Goal: Transaction & Acquisition: Book appointment/travel/reservation

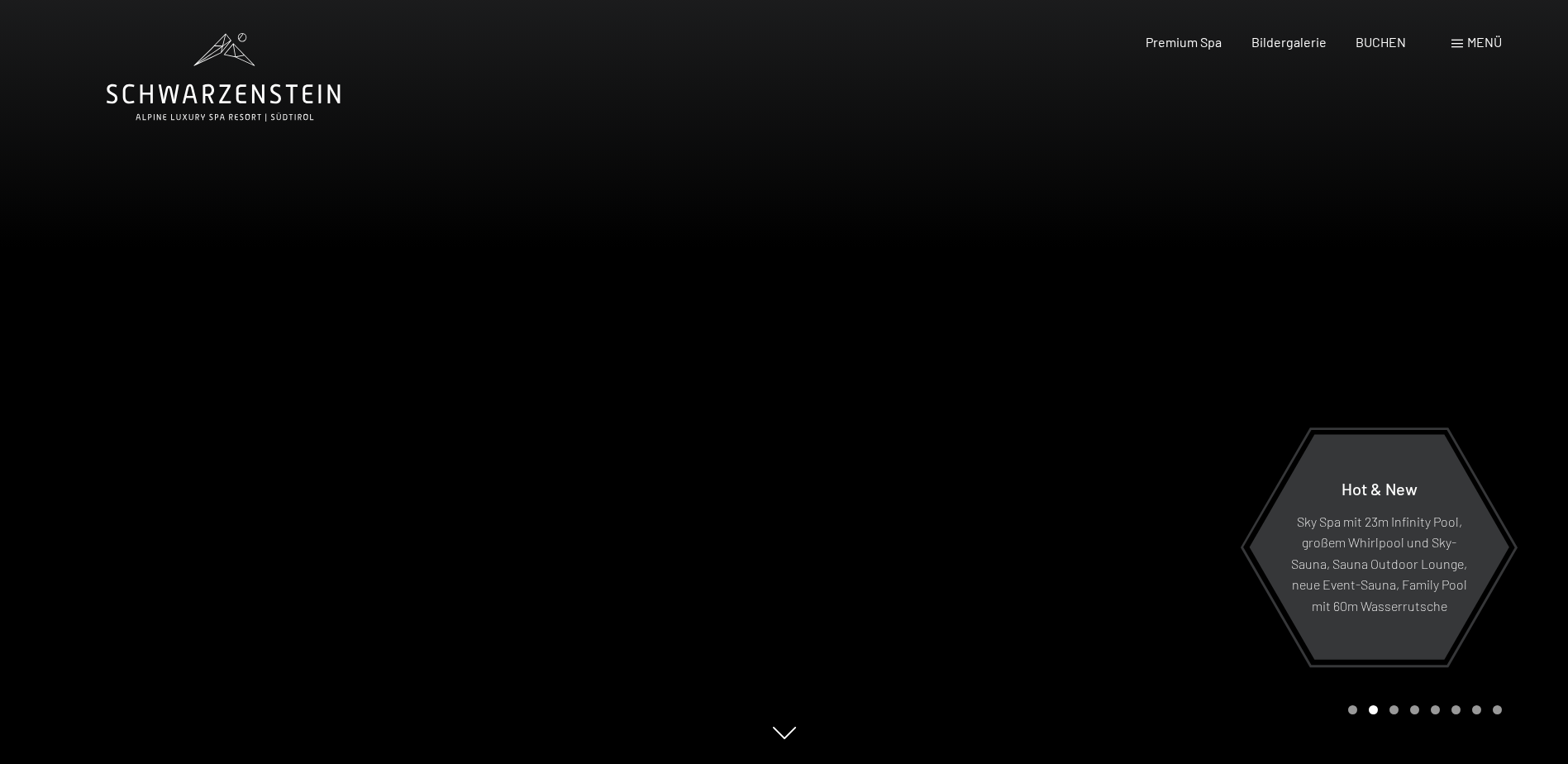
click at [1466, 40] on div "Menü" at bounding box center [1476, 42] width 51 height 18
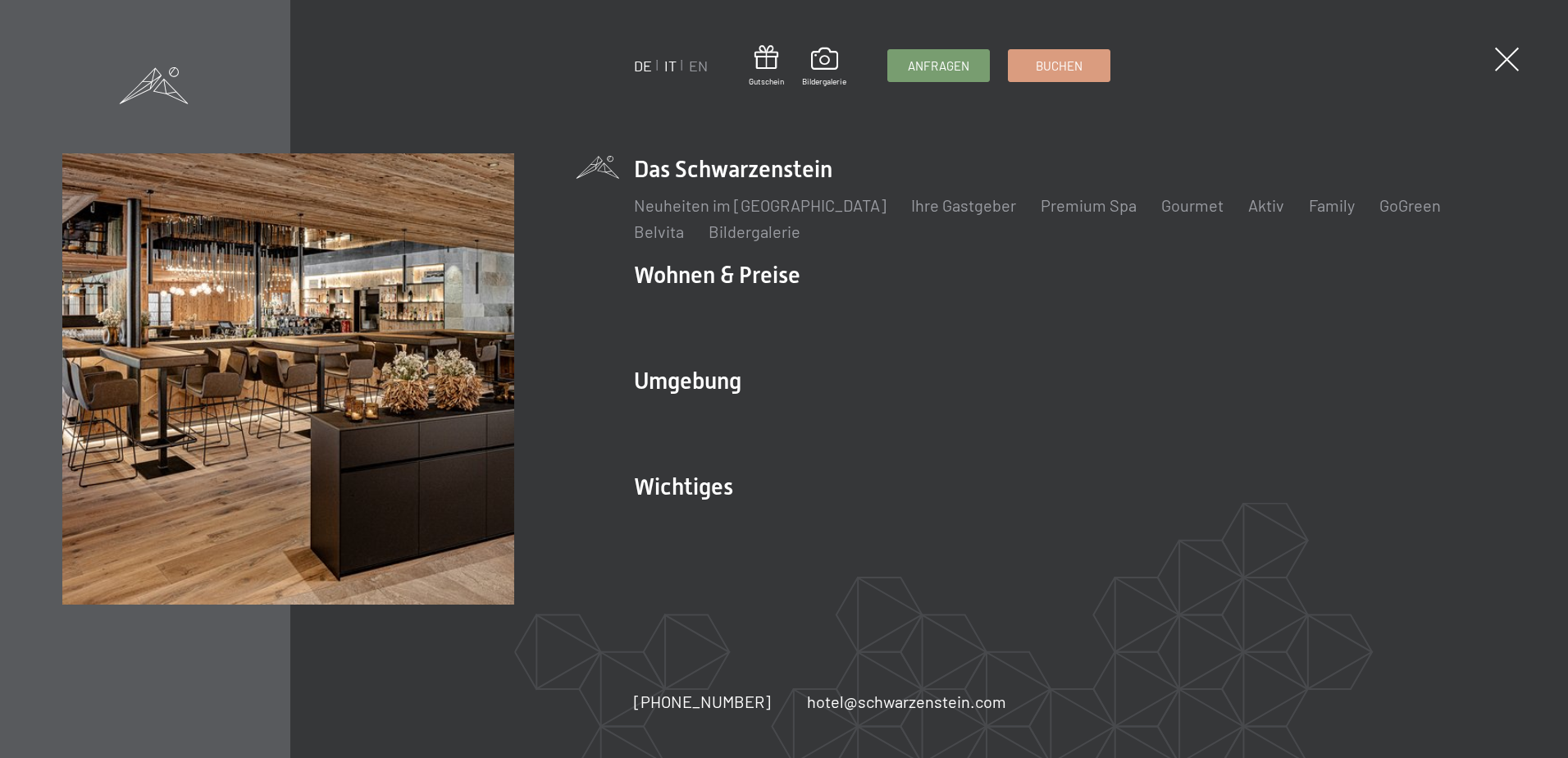
click at [674, 65] on link "IT" at bounding box center [671, 66] width 13 height 18
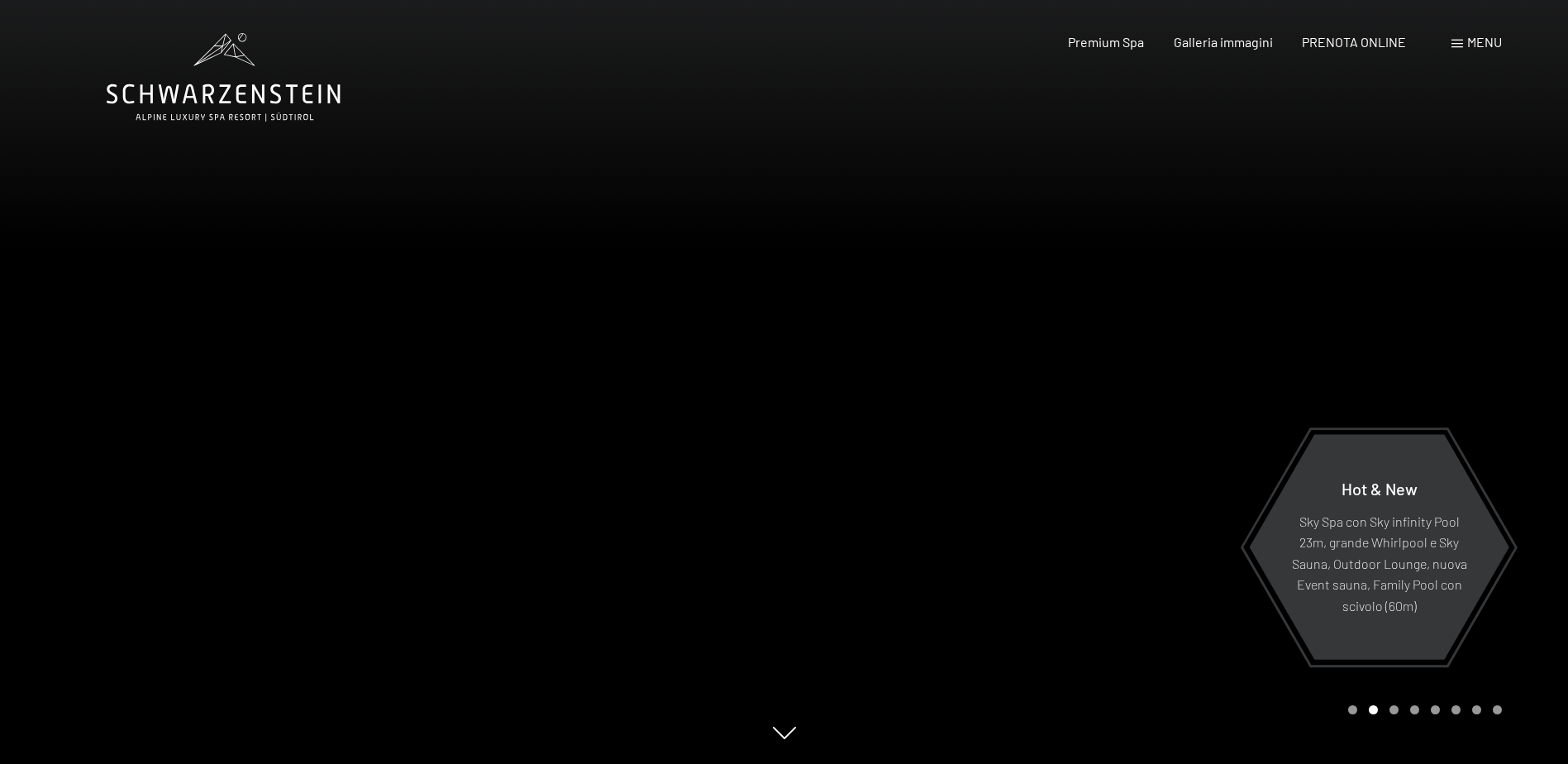
click at [165, 382] on div at bounding box center [392, 382] width 784 height 764
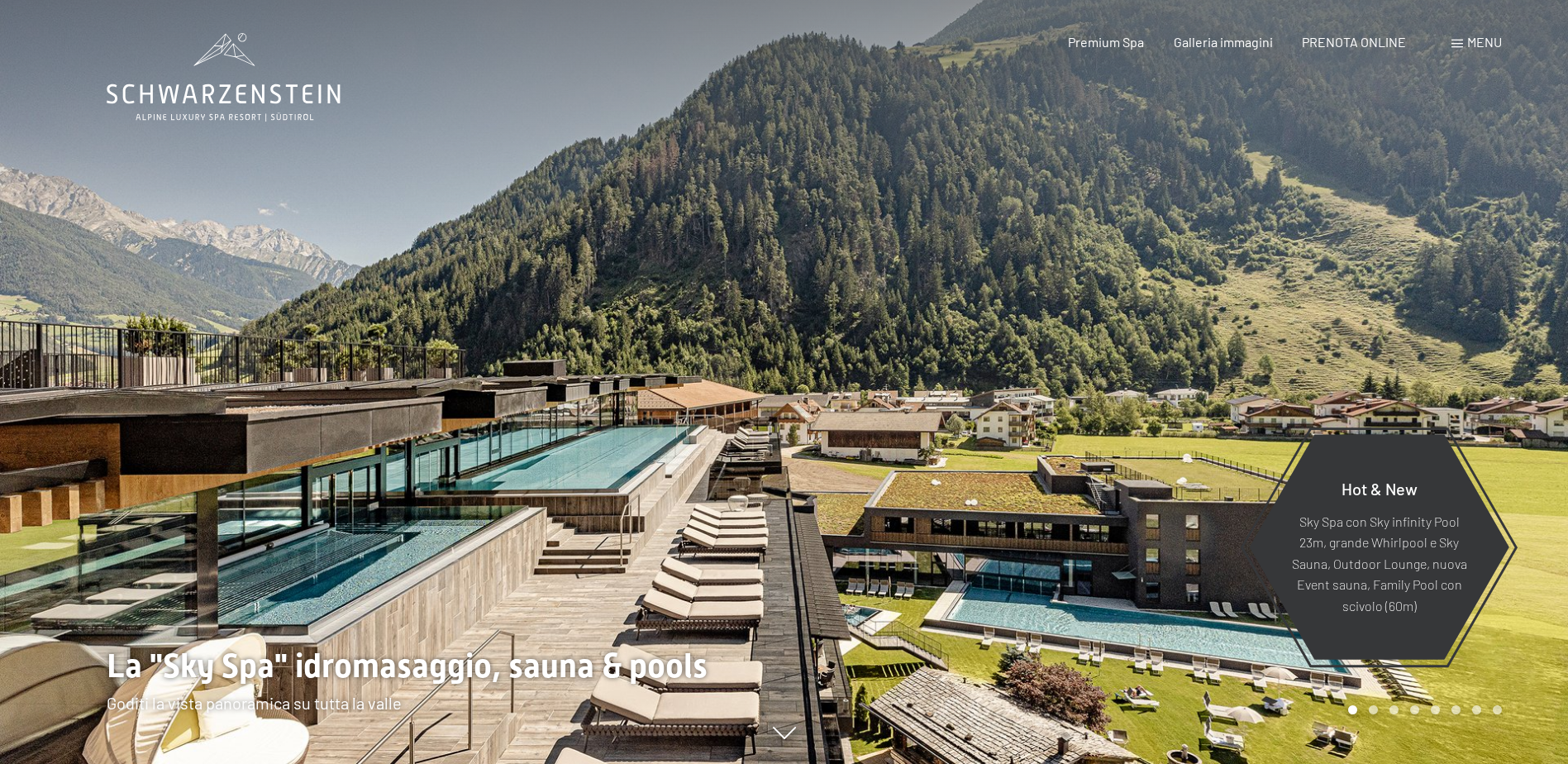
click at [1497, 404] on div at bounding box center [1176, 382] width 784 height 764
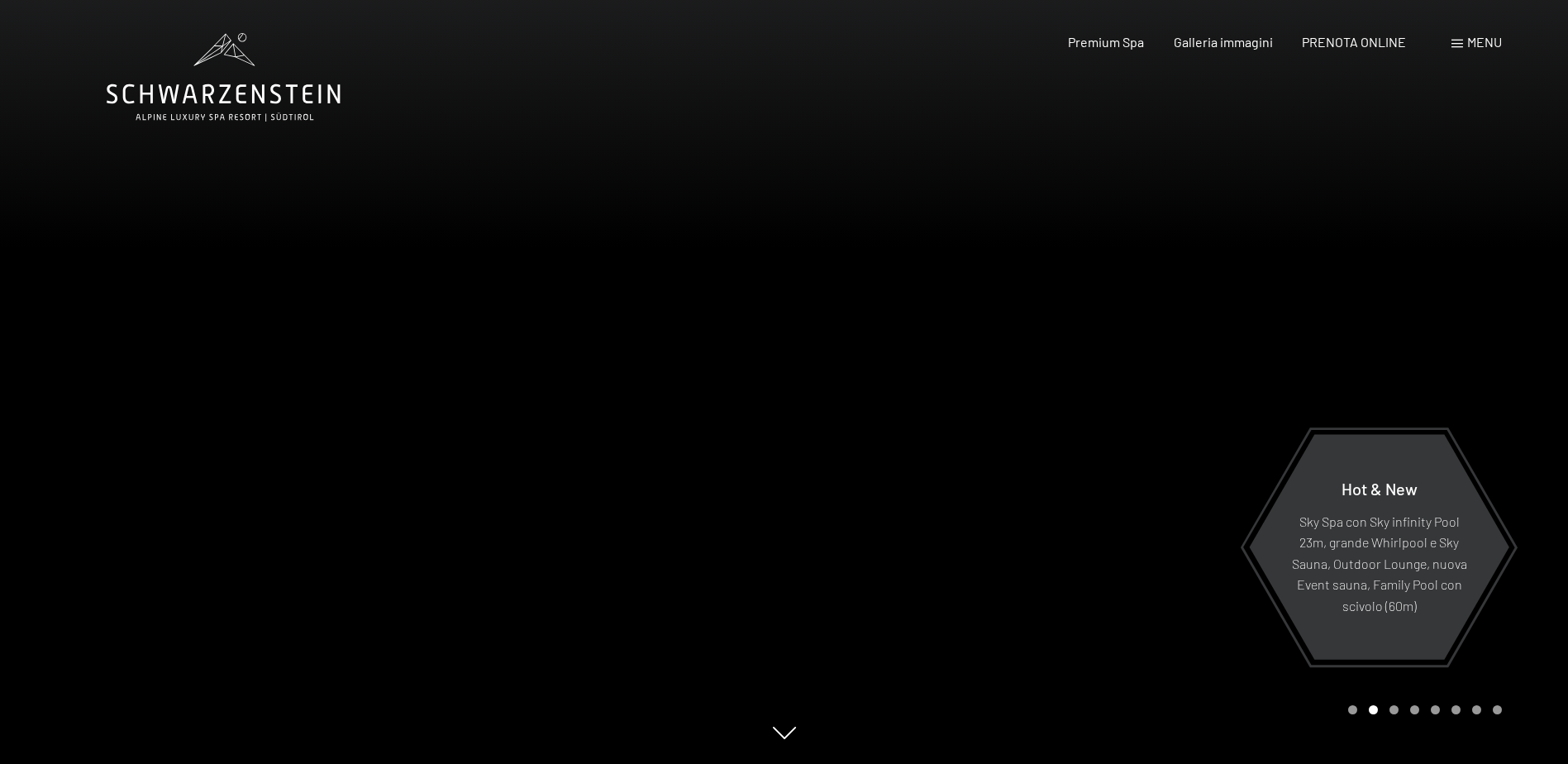
click at [1430, 283] on div at bounding box center [1176, 382] width 784 height 764
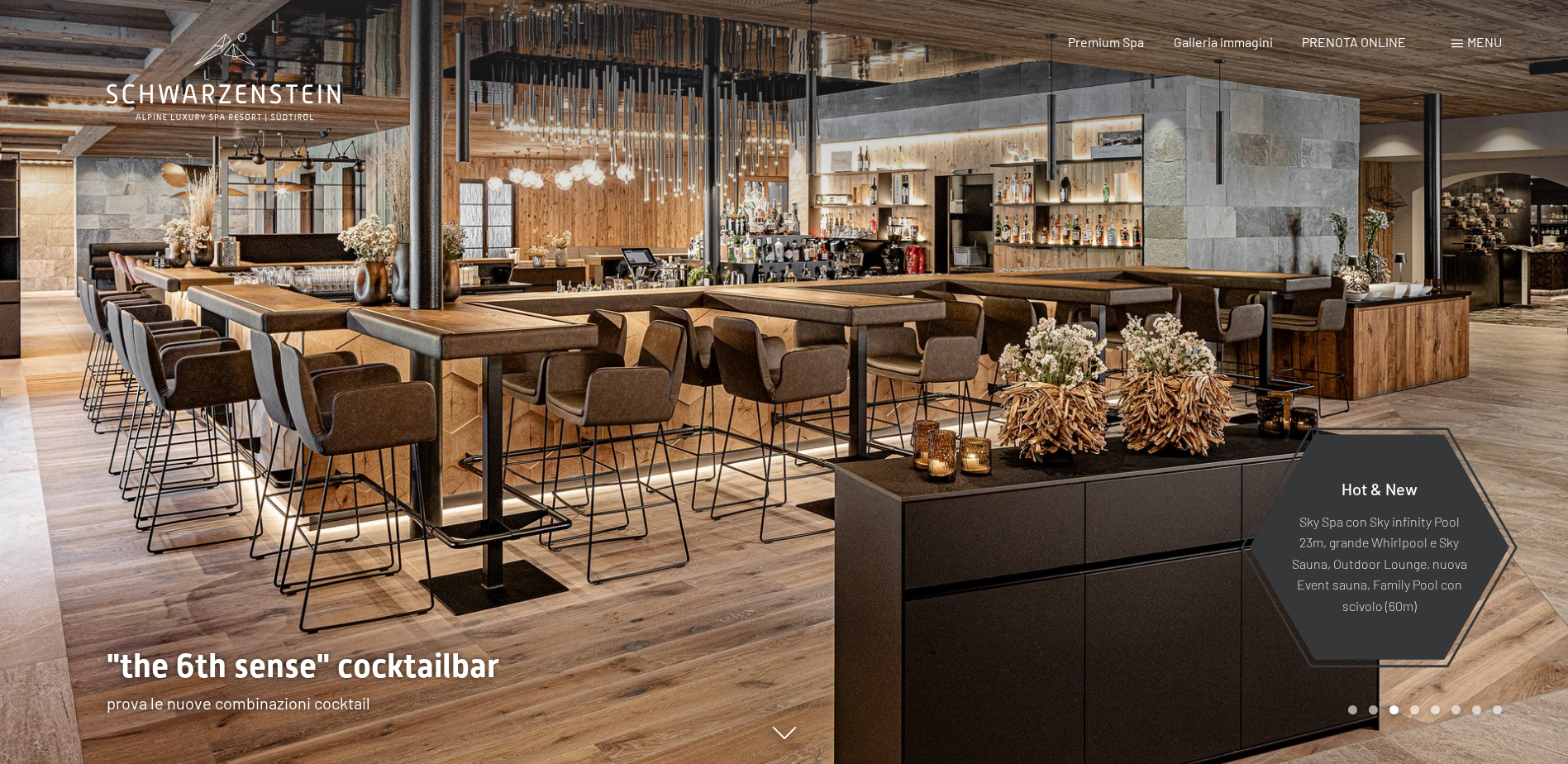
click at [1430, 283] on div at bounding box center [1176, 382] width 784 height 764
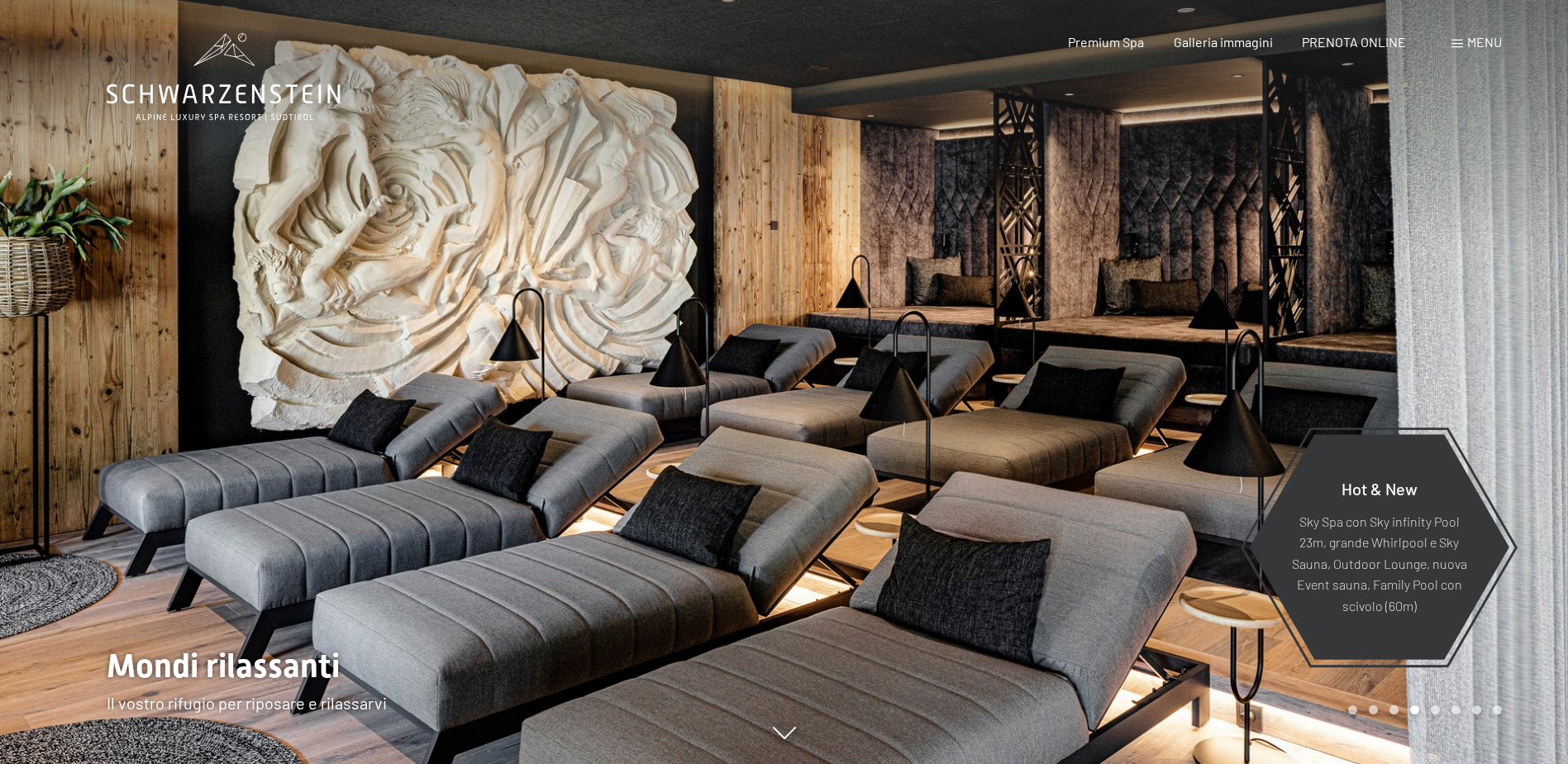
click at [1430, 283] on div at bounding box center [1176, 382] width 784 height 764
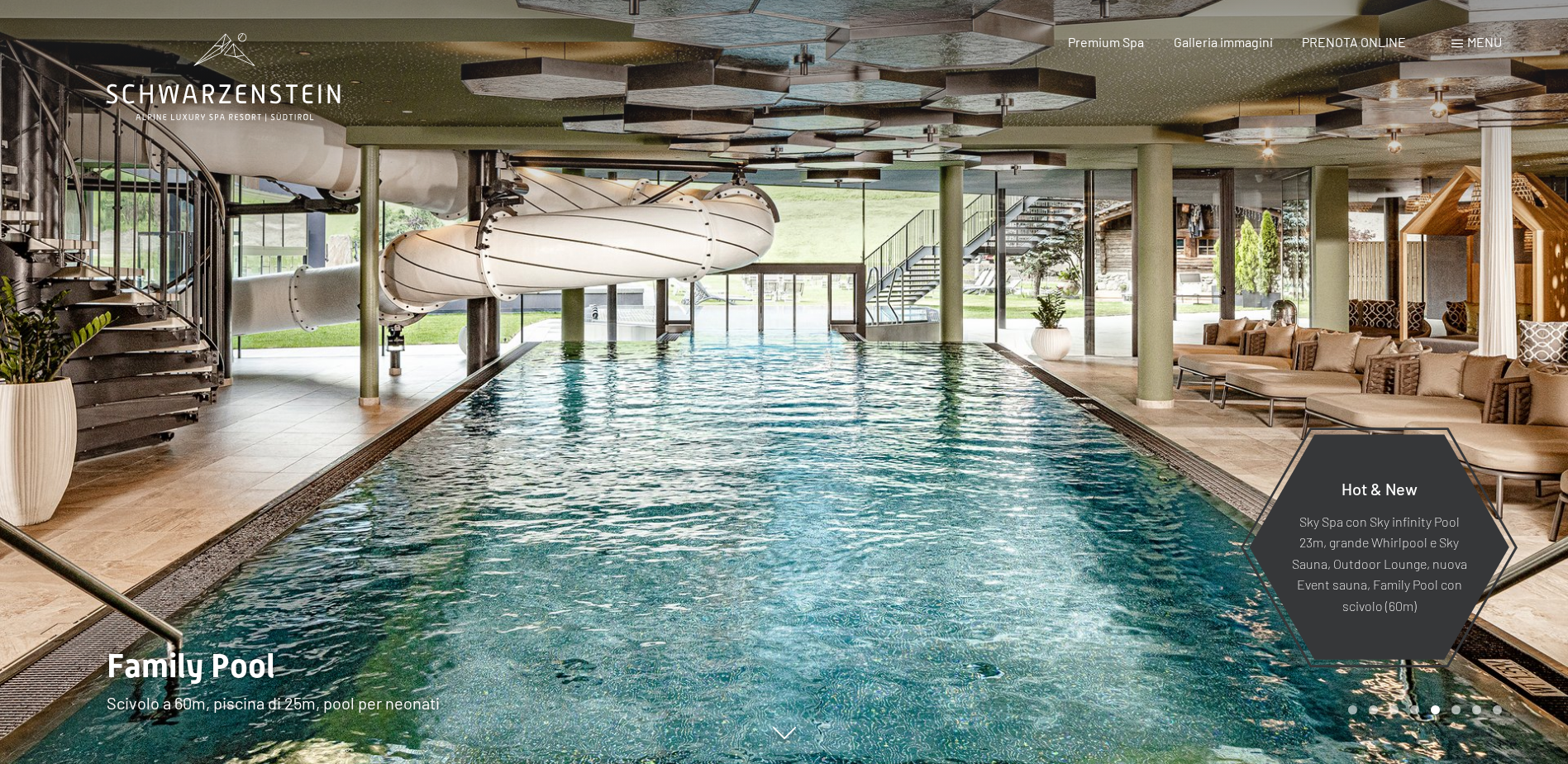
click at [1430, 283] on div at bounding box center [1176, 382] width 784 height 764
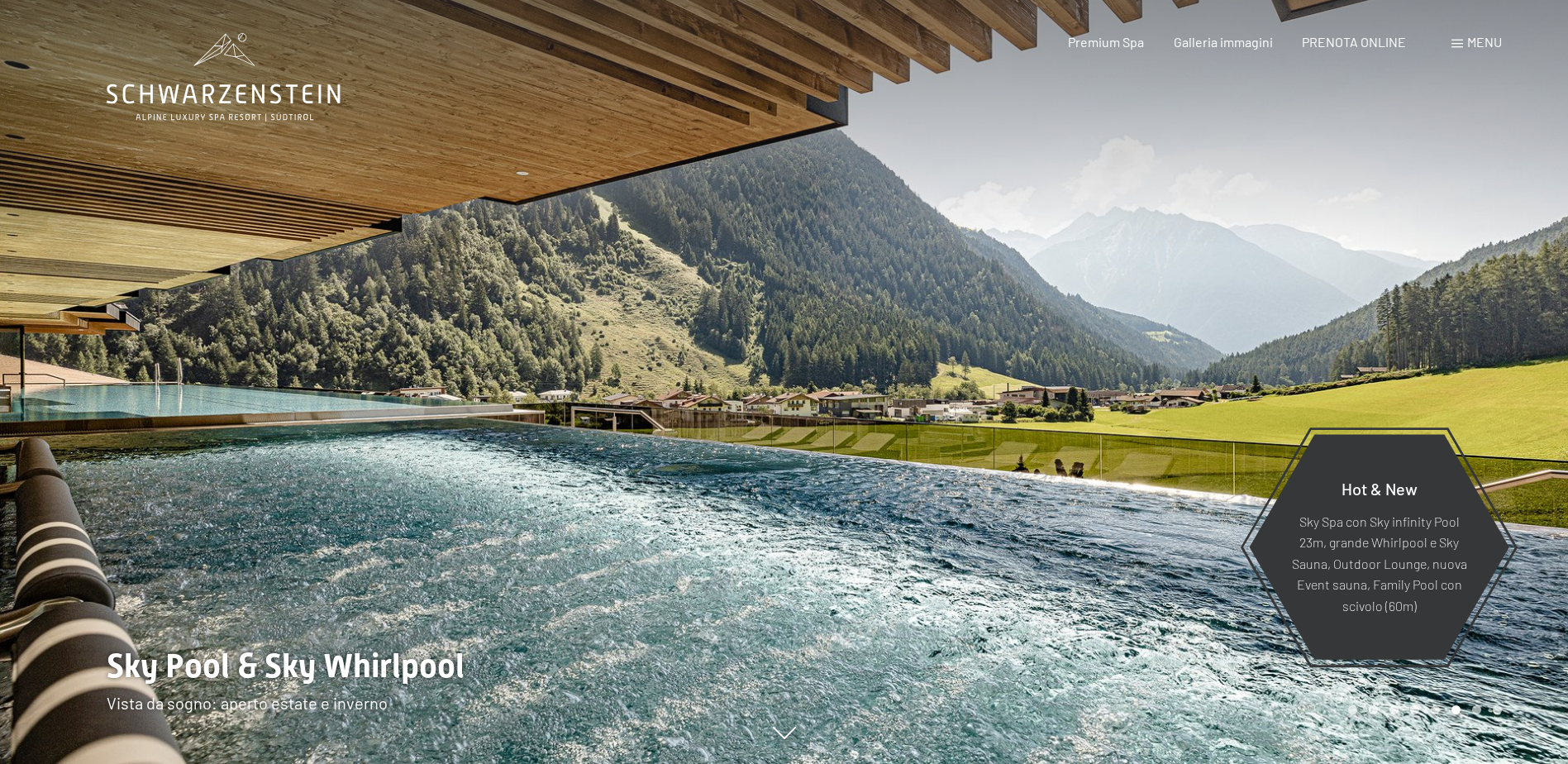
click at [1430, 283] on div at bounding box center [1176, 382] width 784 height 764
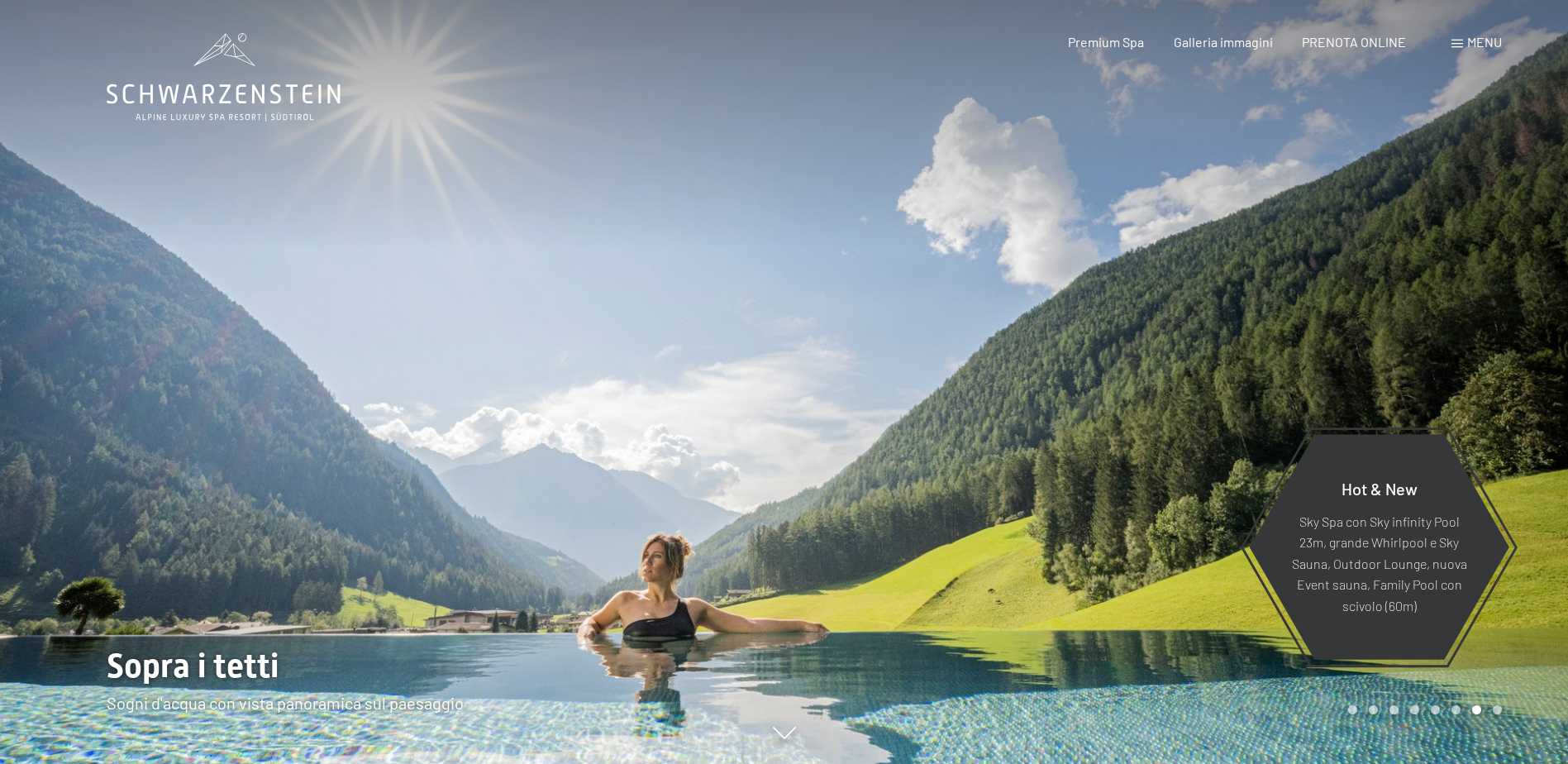
click at [1408, 268] on div at bounding box center [1176, 382] width 784 height 764
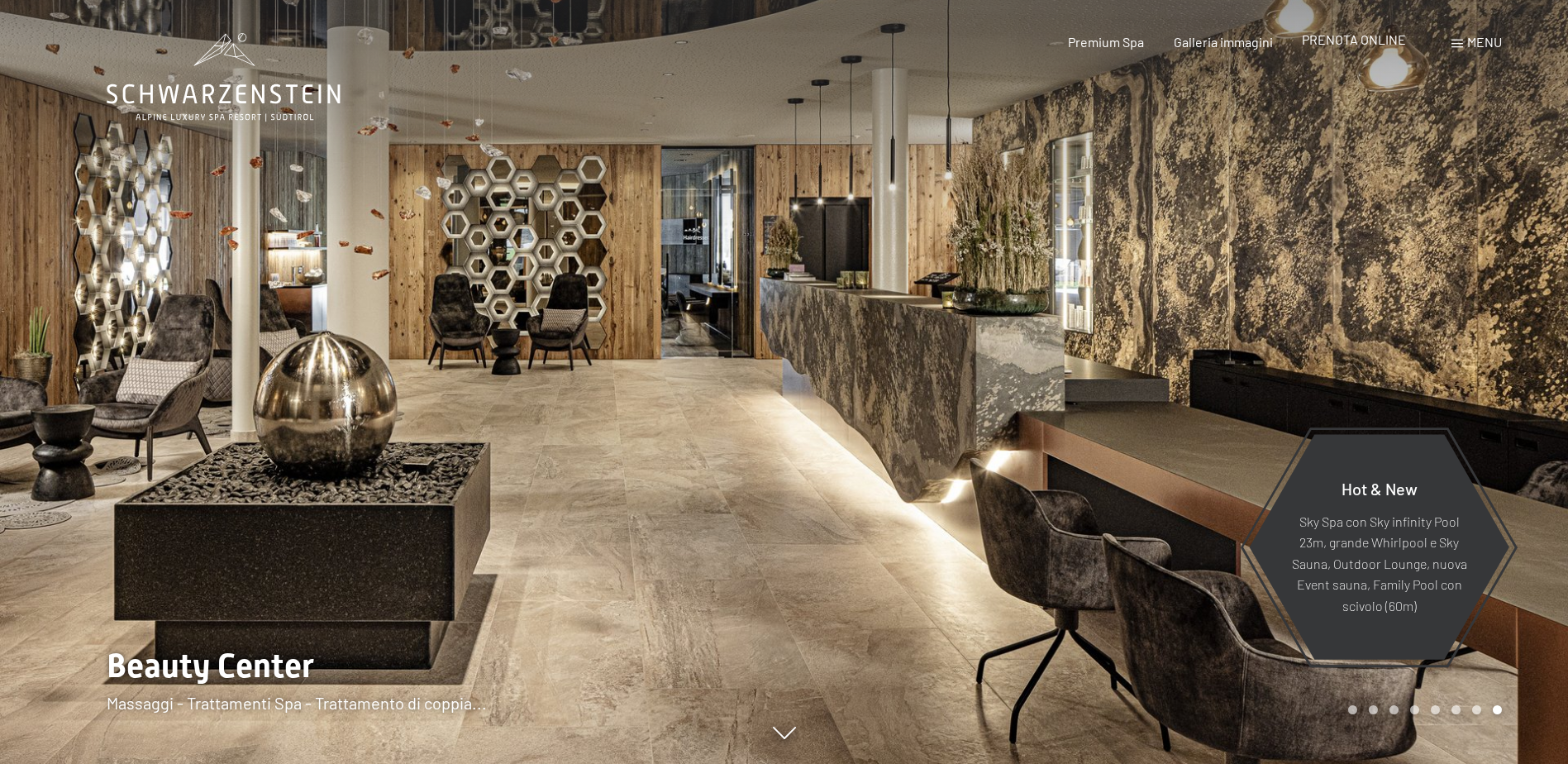
click at [1347, 32] on span "PRENOTA ONLINE" at bounding box center [1353, 39] width 104 height 15
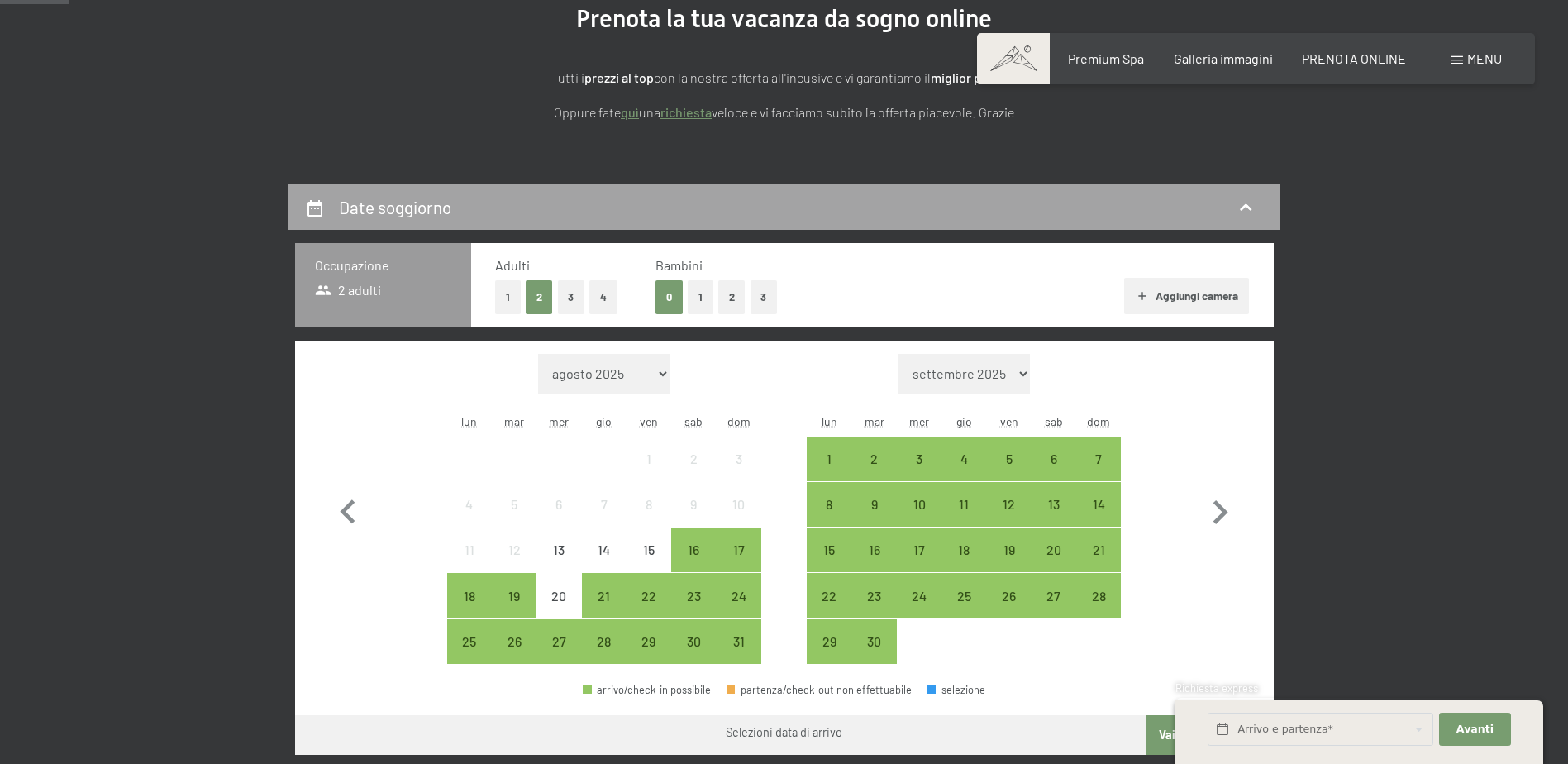
scroll to position [248, 0]
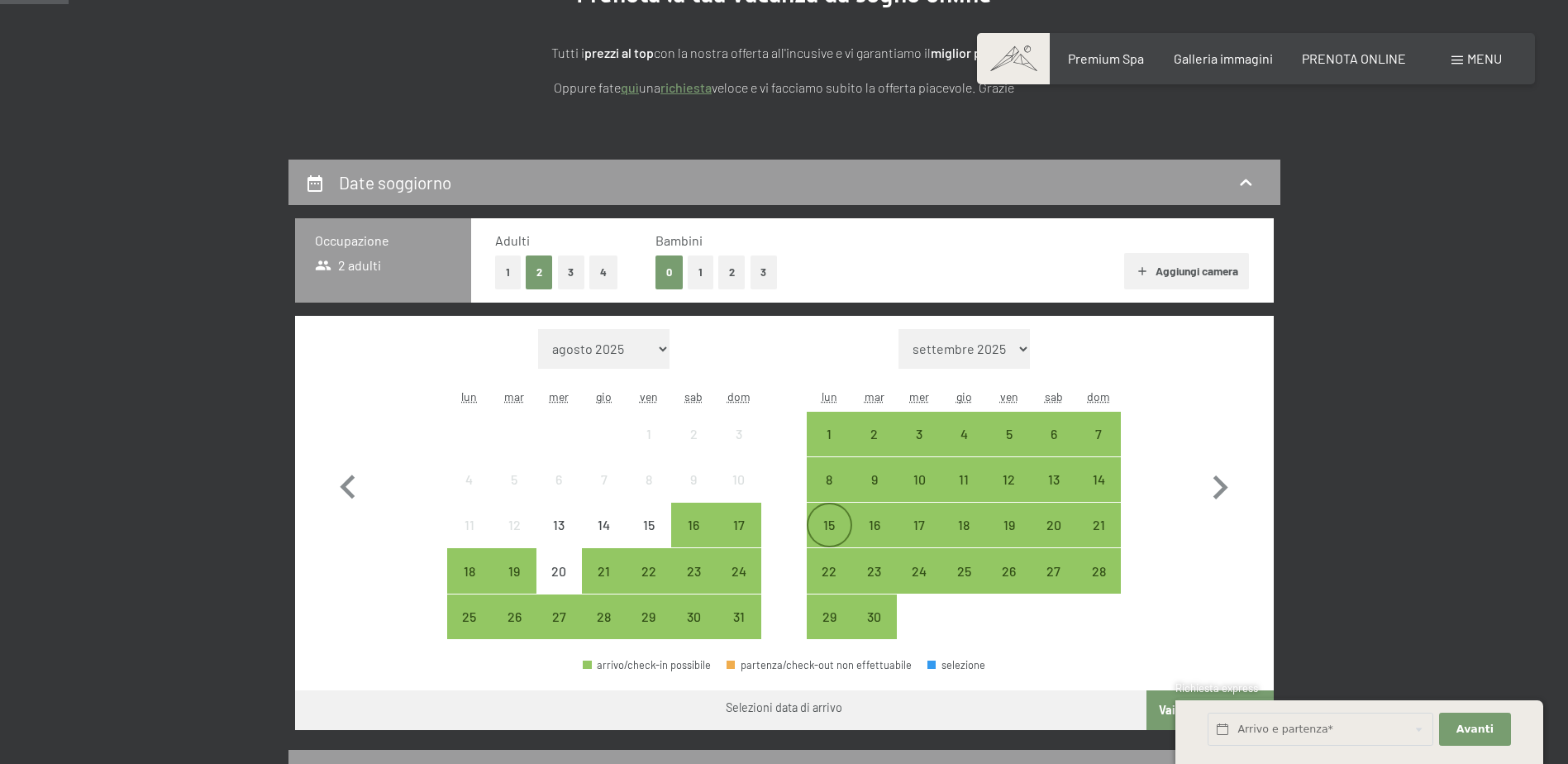
click at [824, 519] on div "15" at bounding box center [829, 539] width 42 height 42
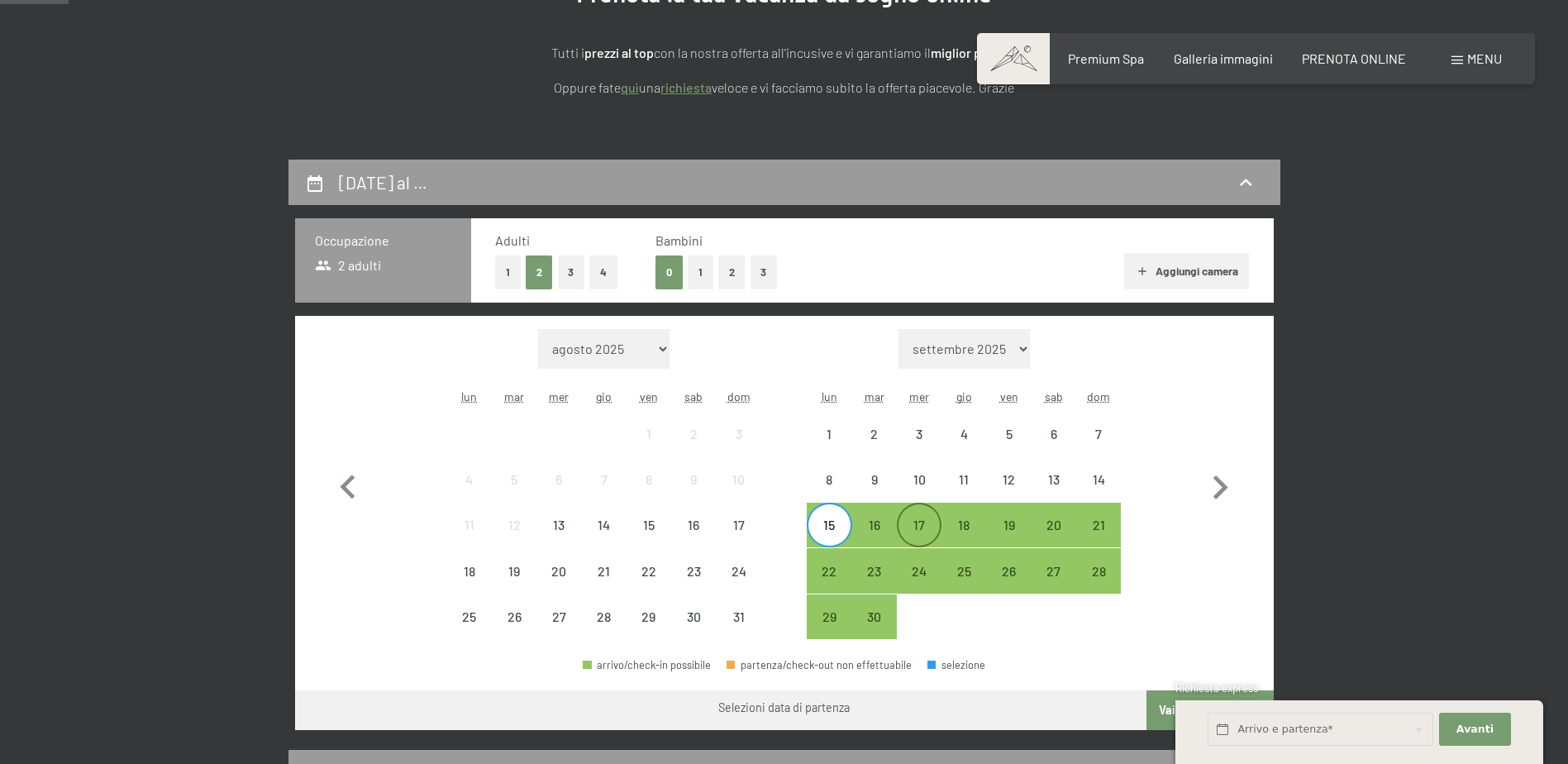
click at [923, 524] on div "17" at bounding box center [920, 539] width 42 height 42
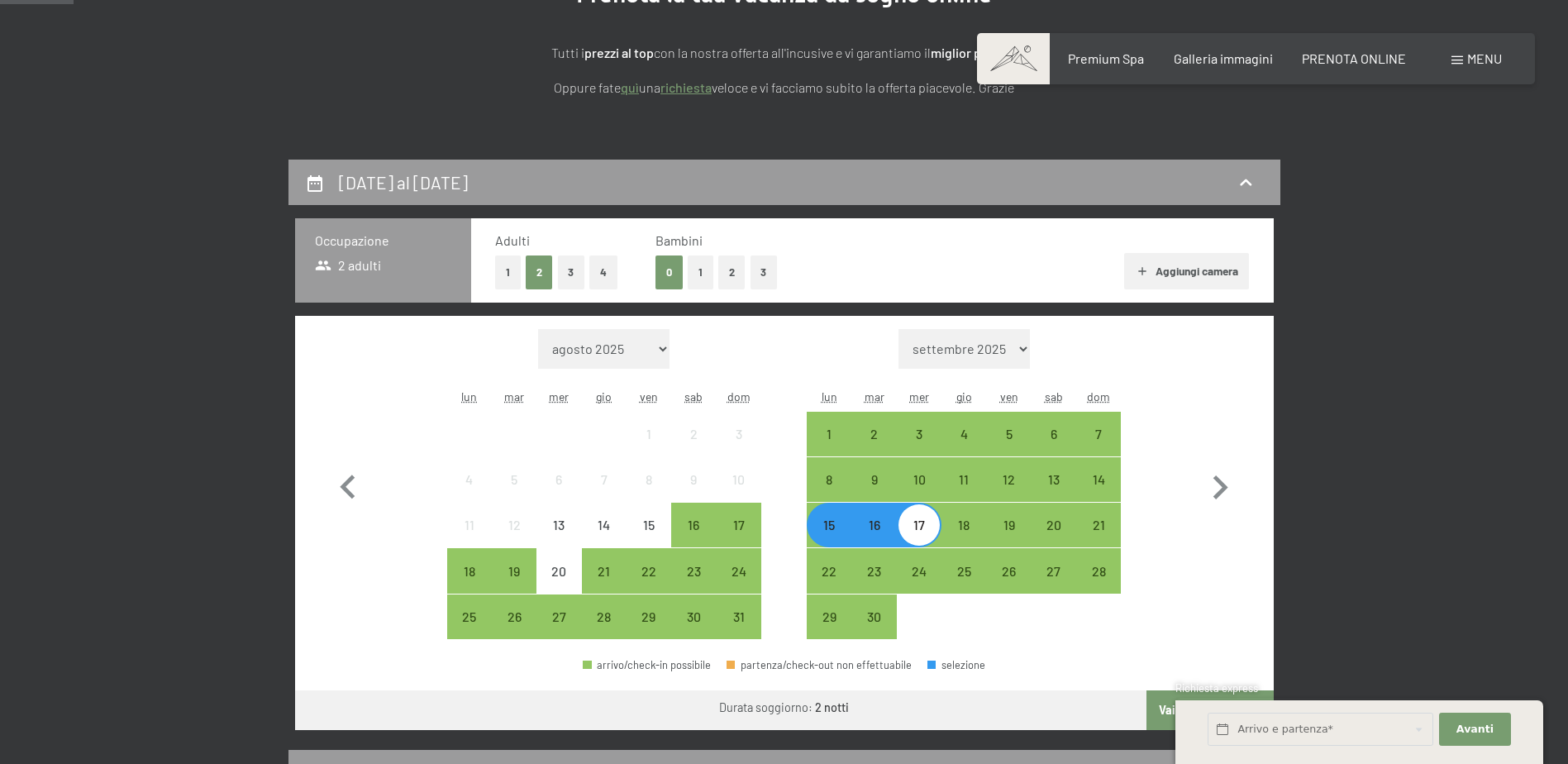
scroll to position [331, 0]
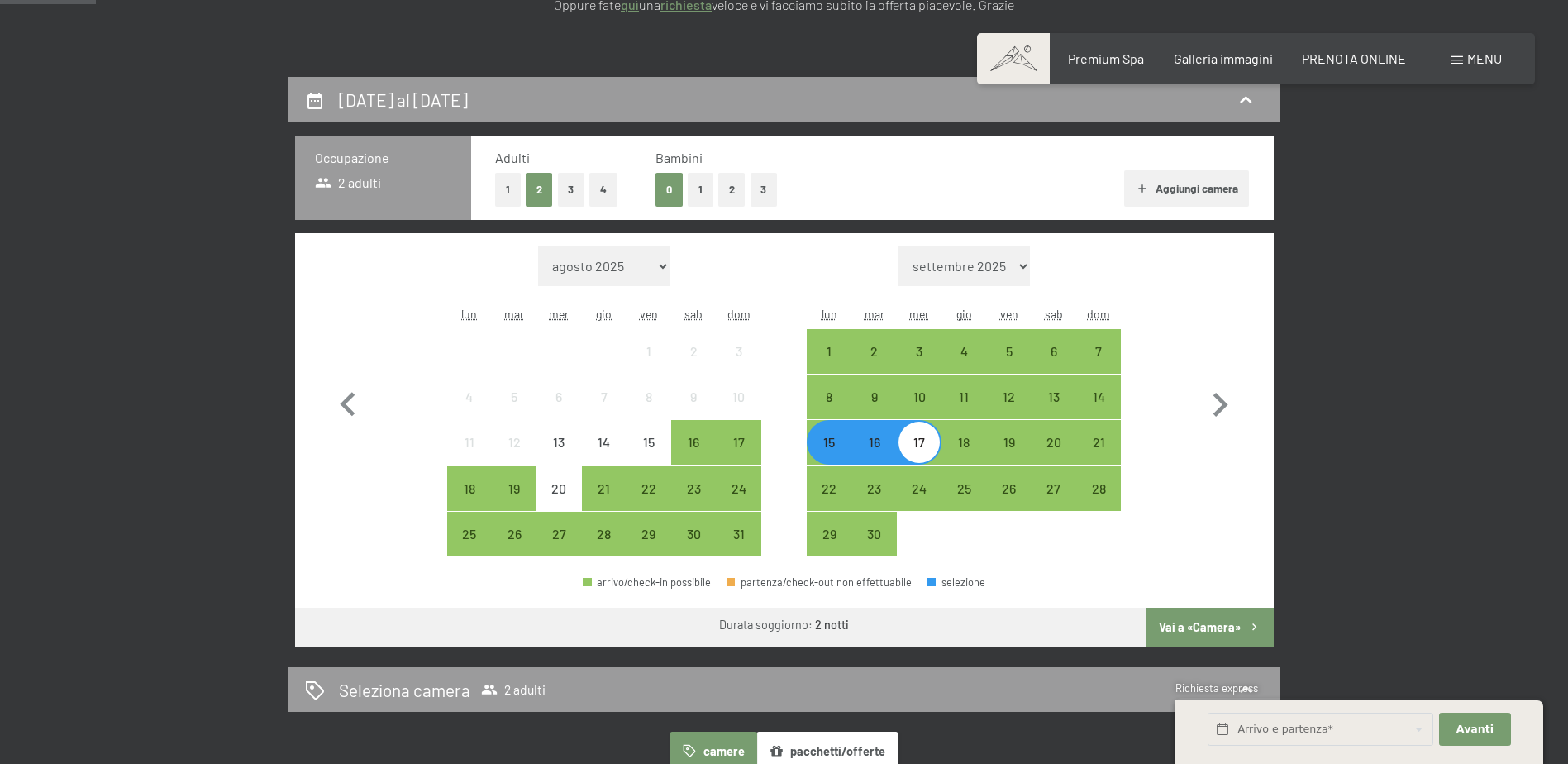
click at [1202, 621] on button "Vai a «Camera»" at bounding box center [1209, 628] width 126 height 40
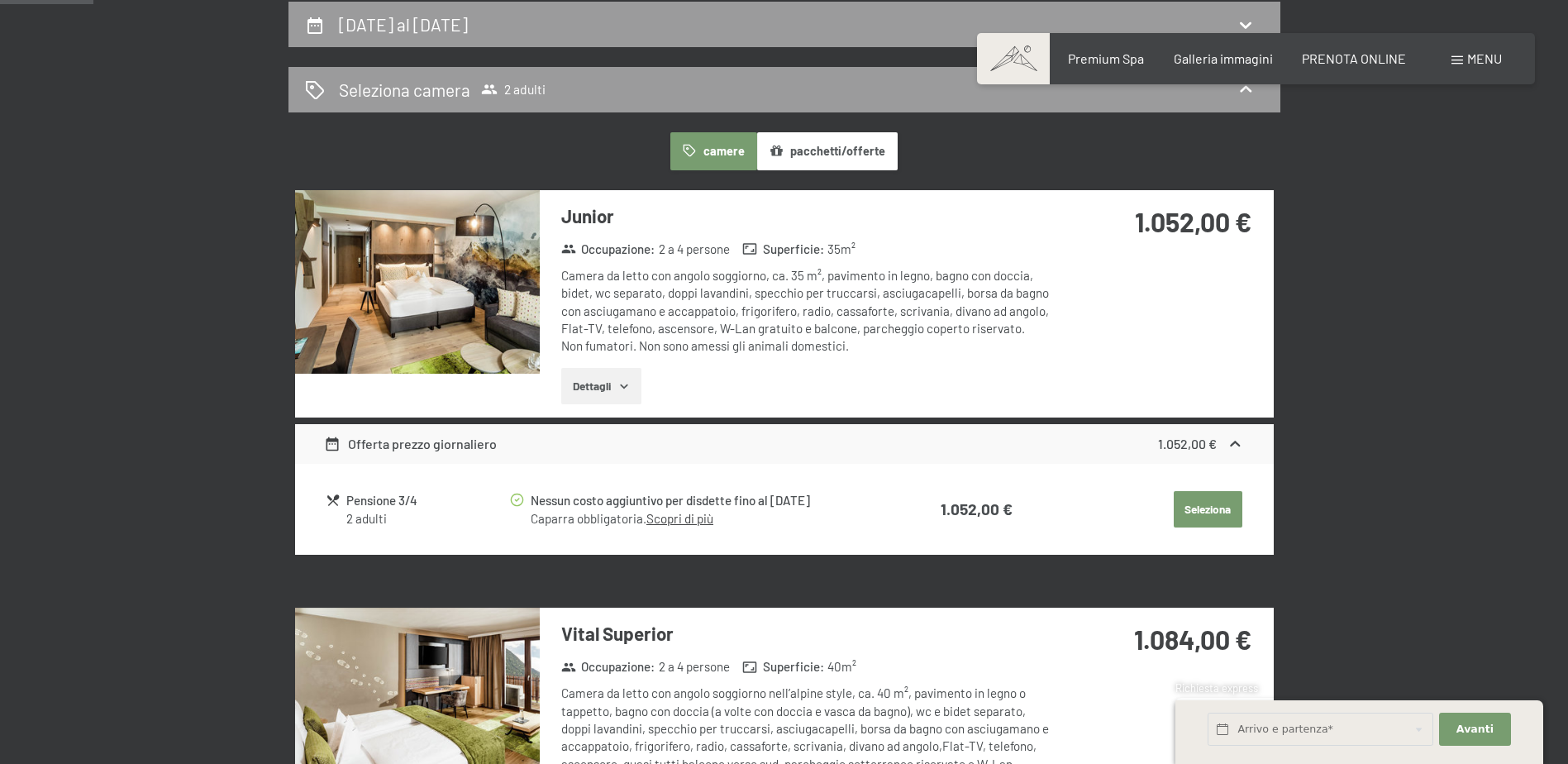
scroll to position [0, 0]
